Goal: Task Accomplishment & Management: Complete application form

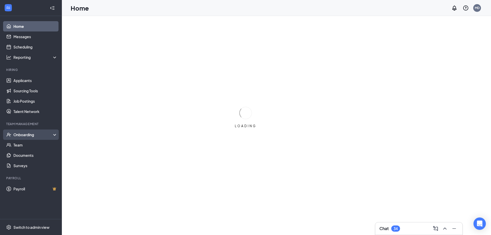
click at [33, 135] on div "Onboarding" at bounding box center [33, 134] width 40 height 5
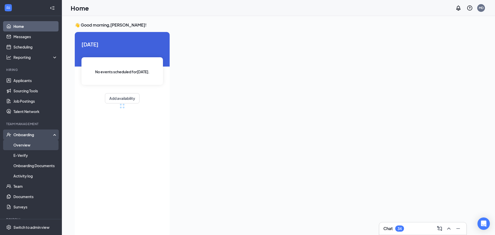
click at [27, 146] on link "Overview" at bounding box center [35, 145] width 44 height 10
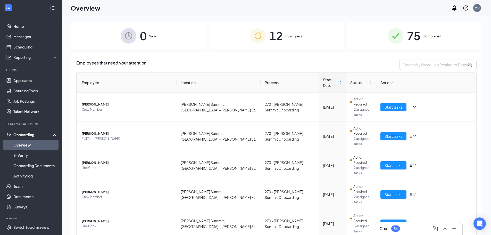
click at [305, 34] on div "12 In progress" at bounding box center [277, 35] width 136 height 27
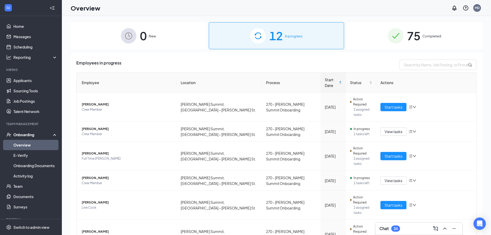
click at [367, 34] on div "75 Completed" at bounding box center [415, 35] width 136 height 27
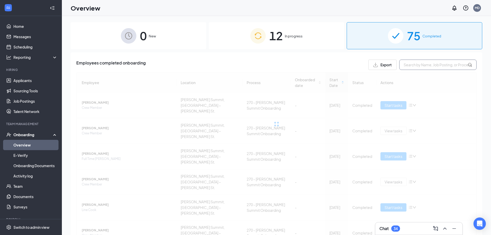
click at [406, 65] on input "text" at bounding box center [437, 65] width 77 height 10
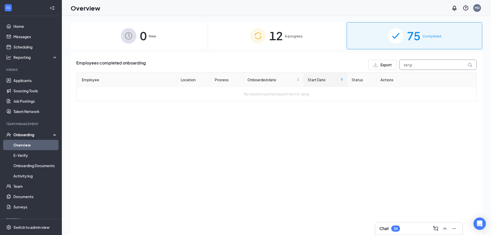
type input "sergi"
click at [284, 45] on div "12 In progress" at bounding box center [277, 35] width 136 height 27
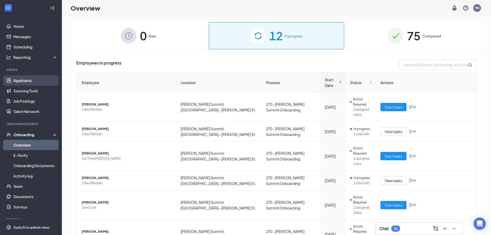
click at [29, 82] on link "Applicants" at bounding box center [35, 80] width 44 height 10
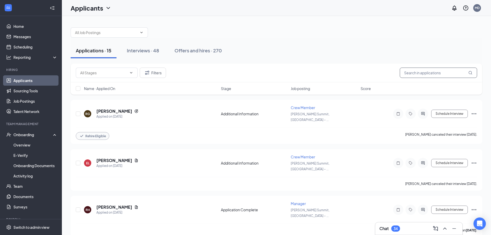
click at [426, 70] on input "text" at bounding box center [438, 72] width 77 height 10
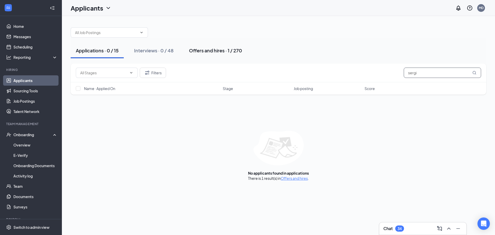
type input "sergi"
click at [239, 56] on button "Offers and hires · 1 / 270" at bounding box center [215, 50] width 63 height 15
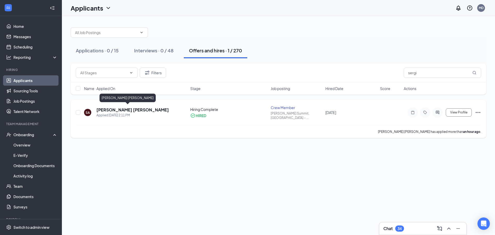
click at [124, 108] on h5 "[PERSON_NAME] [PERSON_NAME]" at bounding box center [132, 110] width 72 height 6
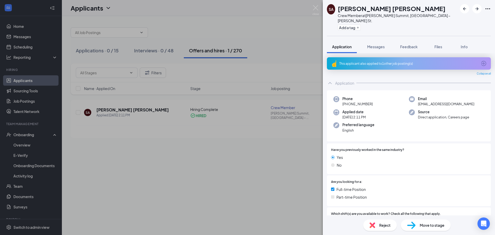
drag, startPoint x: 275, startPoint y: 179, endPoint x: 365, endPoint y: 155, distance: 93.4
click at [276, 177] on div "[PERSON_NAME] [PERSON_NAME] Crew Member at [PERSON_NAME][GEOGRAPHIC_DATA], [GEO…" at bounding box center [247, 117] width 495 height 235
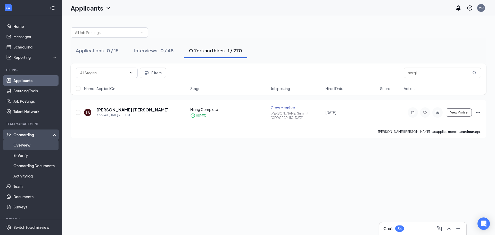
click at [37, 142] on link "Overview" at bounding box center [35, 145] width 44 height 10
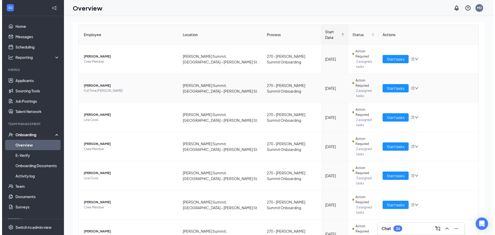
scroll to position [58, 0]
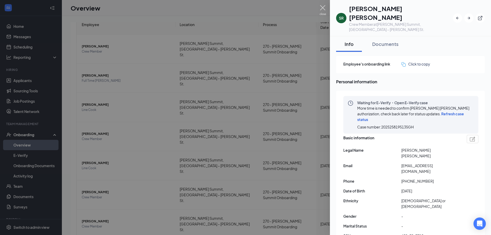
click at [324, 8] on img at bounding box center [322, 10] width 6 height 10
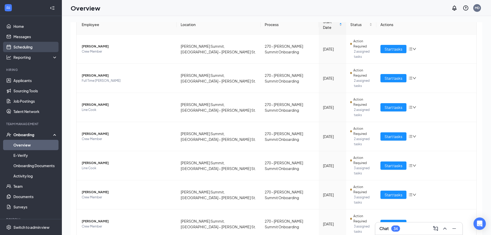
click at [22, 46] on link "Scheduling" at bounding box center [35, 47] width 44 height 10
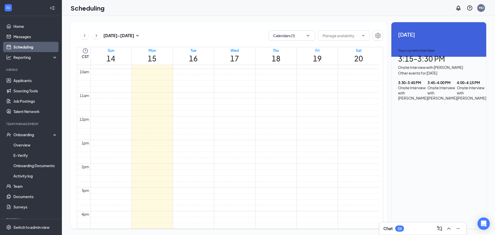
scroll to position [227, 0]
click at [404, 231] on div "Chat 34" at bounding box center [393, 228] width 21 height 6
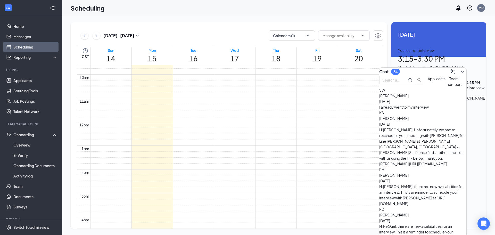
click at [434, 134] on div "Hi [PERSON_NAME]. Unfortunately, we had to reschedule your meeting with [PERSON…" at bounding box center [422, 147] width 87 height 40
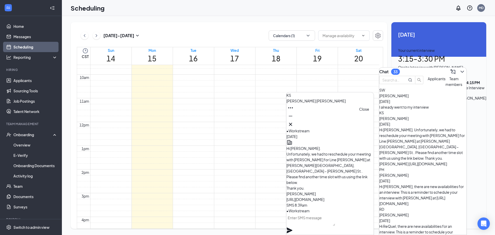
click at [293, 122] on icon "Cross" at bounding box center [290, 124] width 6 height 6
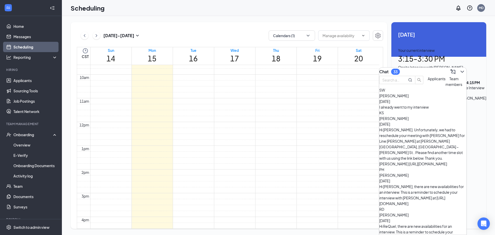
click at [408, 98] on span "[PERSON_NAME]" at bounding box center [393, 95] width 29 height 5
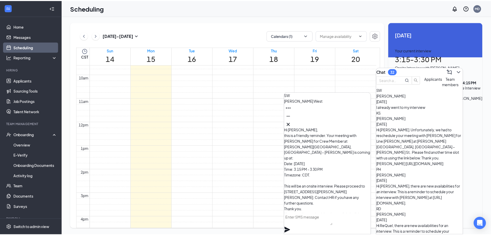
scroll to position [-52, 0]
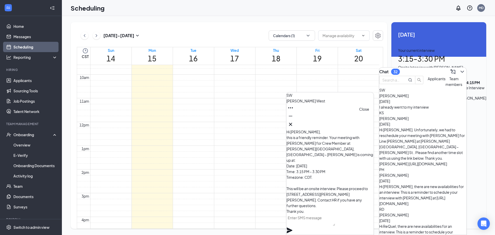
click at [293, 121] on icon "Cross" at bounding box center [290, 124] width 6 height 6
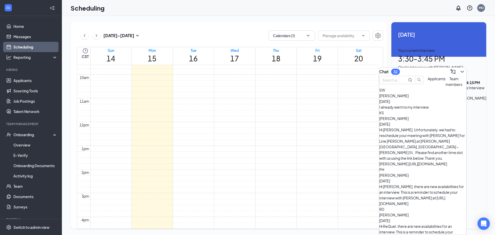
click at [233, 38] on div "[DATE] - [DATE] Calendars (1)" at bounding box center [230, 35] width 306 height 10
click at [459, 69] on icon "ChevronDown" at bounding box center [462, 72] width 6 height 6
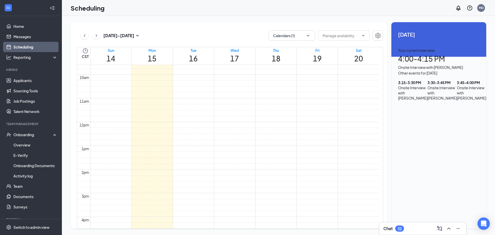
click at [420, 106] on div "3:15 - 3:30 PM Onsite Interview with [PERSON_NAME]" at bounding box center [412, 98] width 29 height 36
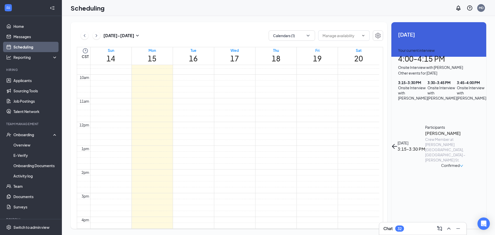
click at [425, 130] on h3 "[PERSON_NAME]" at bounding box center [452, 133] width 54 height 7
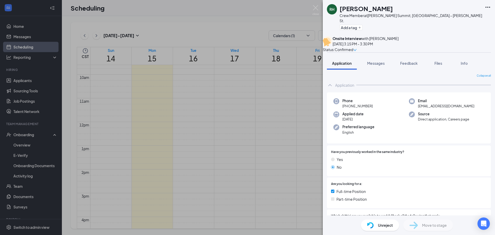
click at [392, 225] on span "Unreject" at bounding box center [385, 225] width 15 height 6
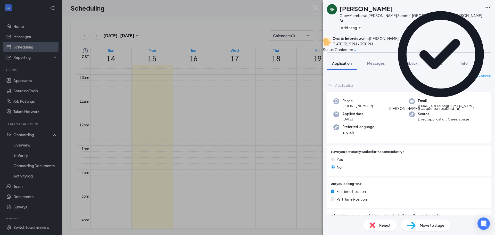
click at [432, 226] on span "Move to stage" at bounding box center [431, 225] width 25 height 6
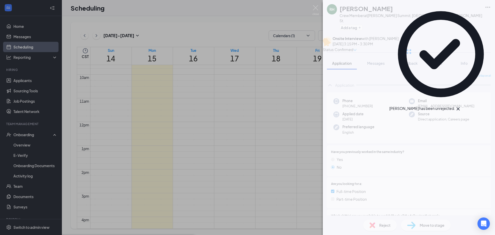
type input "Hiring Complete (final stage)"
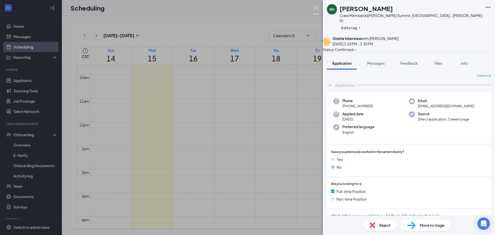
click at [317, 8] on img at bounding box center [315, 10] width 6 height 10
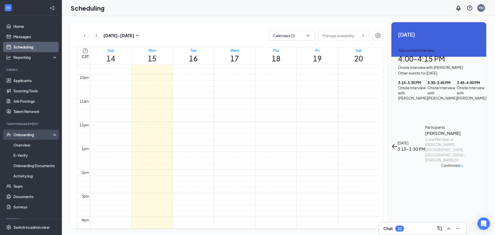
click at [31, 136] on div "Onboarding" at bounding box center [33, 134] width 40 height 5
click at [28, 136] on div "Onboarding" at bounding box center [33, 134] width 40 height 5
click at [26, 143] on link "Overview" at bounding box center [35, 145] width 44 height 10
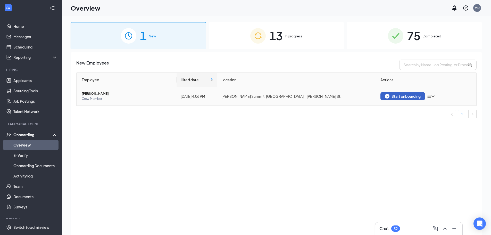
click at [398, 100] on button "Start onboarding" at bounding box center [402, 96] width 45 height 8
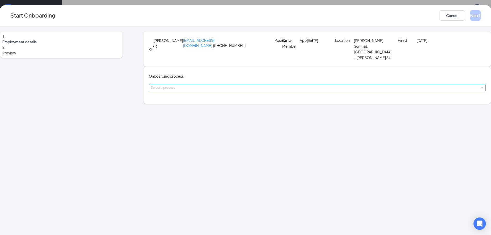
click at [214, 90] on div "Select a process" at bounding box center [316, 87] width 330 height 5
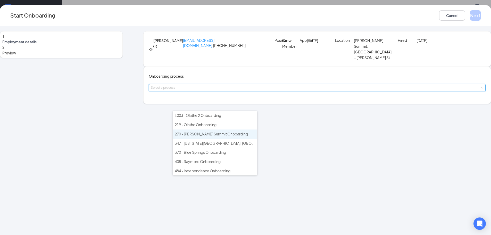
click at [201, 132] on span "270 - [PERSON_NAME] Summit Onboarding" at bounding box center [211, 133] width 73 height 5
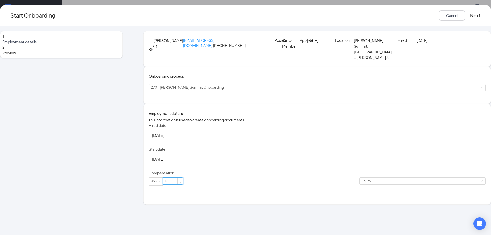
click at [183, 184] on input "14" at bounding box center [173, 181] width 20 height 7
type input "13.75"
click at [470, 16] on button "Next" at bounding box center [475, 15] width 11 height 10
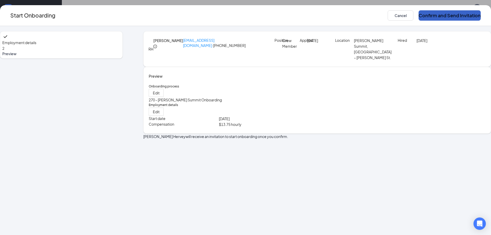
click at [418, 14] on button "Confirm and Send Invitation" at bounding box center [449, 15] width 62 height 10
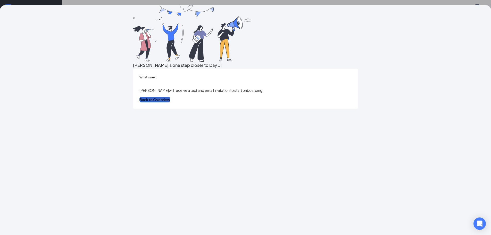
click at [170, 102] on button "Back to Overview" at bounding box center [154, 100] width 31 height 6
